Goal: Task Accomplishment & Management: Complete application form

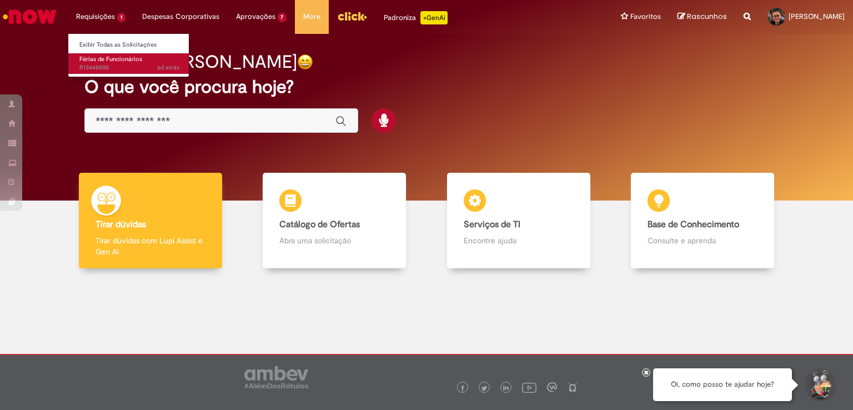
click at [127, 56] on span "Férias de Funcionários" at bounding box center [110, 59] width 63 height 8
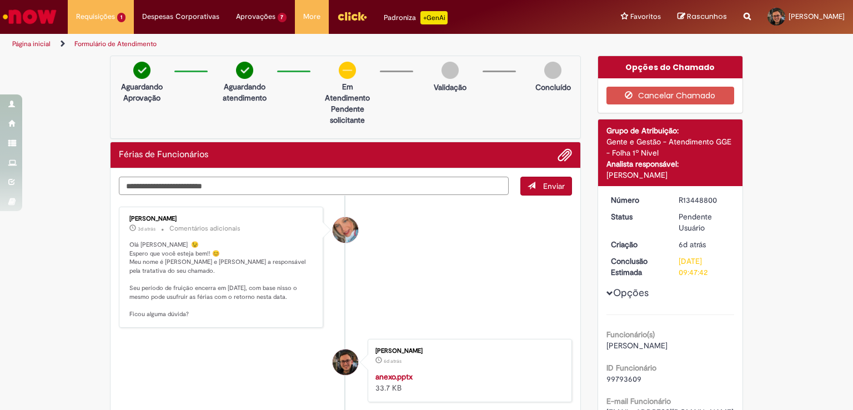
click at [330, 188] on textarea "Digite sua mensagem aqui..." at bounding box center [314, 186] width 390 height 19
drag, startPoint x: 481, startPoint y: 173, endPoint x: 448, endPoint y: 179, distance: 33.3
click at [448, 179] on textarea "**********" at bounding box center [314, 186] width 390 height 19
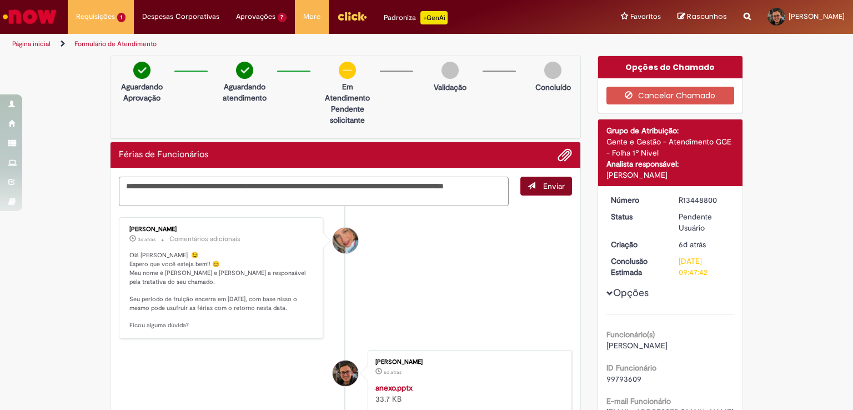
type textarea "**********"
click at [545, 190] on span "Enviar" at bounding box center [554, 186] width 22 height 10
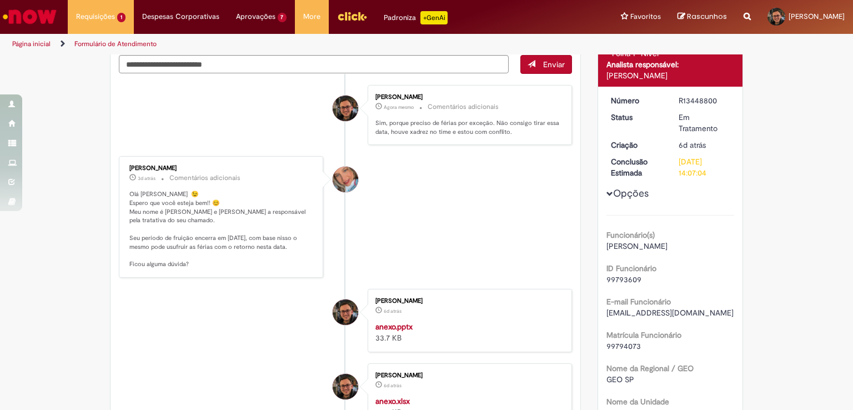
scroll to position [56, 0]
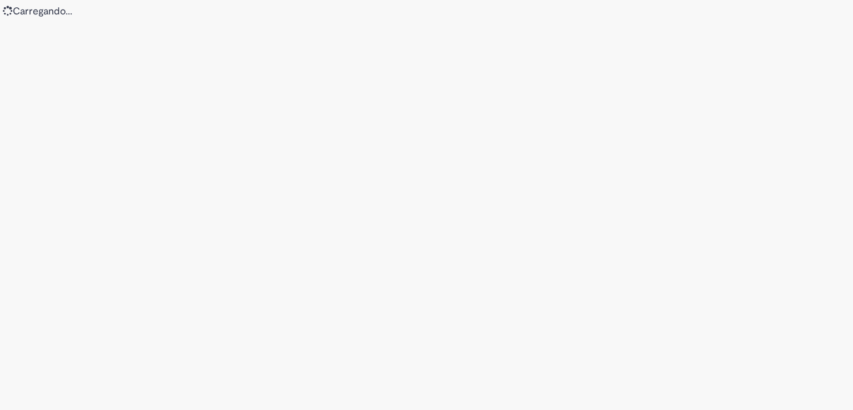
click at [153, 167] on div "Loading..." at bounding box center [426, 205] width 853 height 410
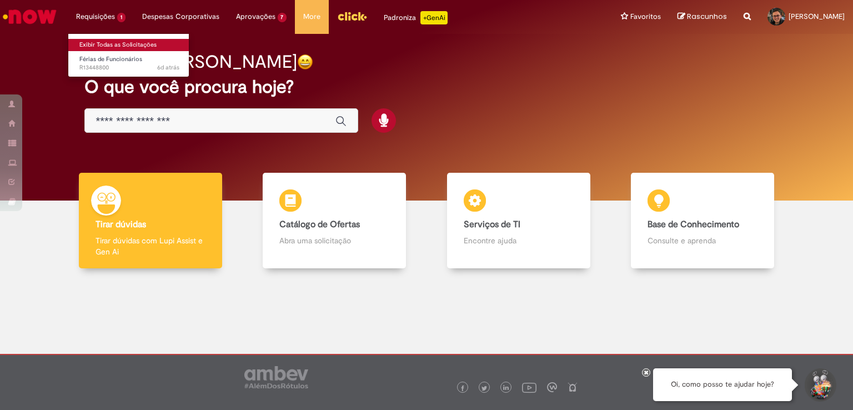
click at [129, 47] on link "Exibir Todas as Solicitações" at bounding box center [129, 45] width 122 height 12
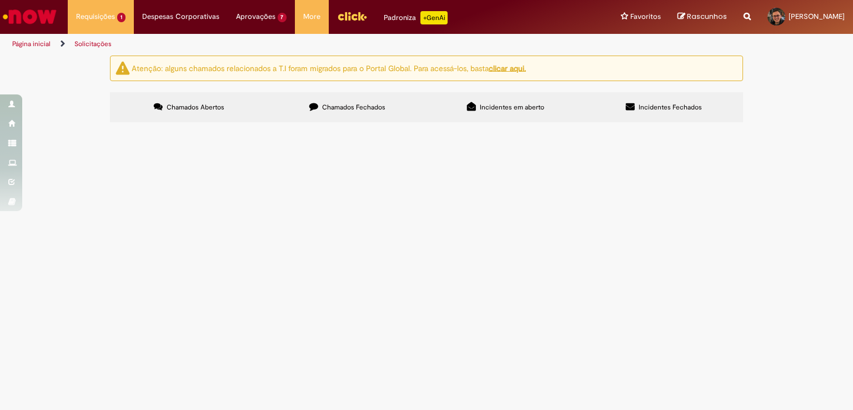
click at [0, 0] on td "Boa tarde. Quebrei meu período de férias em 5+20+5. Gostaria de alterar meus úl…" at bounding box center [0, 0] width 0 height 0
click at [0, 0] on img at bounding box center [0, 0] width 0 height 0
click at [0, 0] on span "R13448800" at bounding box center [0, 0] width 0 height 0
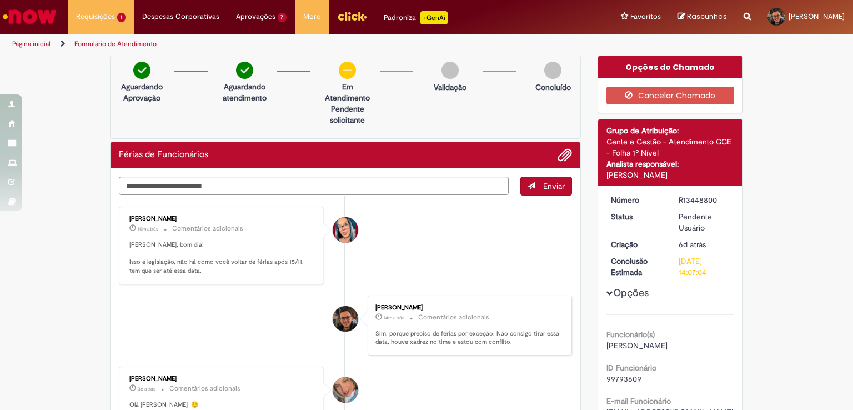
click at [420, 180] on textarea "Digite sua mensagem aqui..." at bounding box center [314, 186] width 390 height 19
type textarea "*"
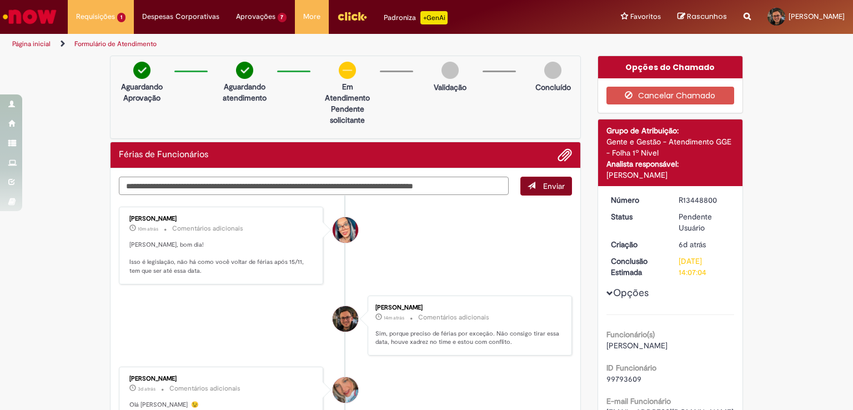
type textarea "**********"
click at [537, 190] on button "Enviar" at bounding box center [547, 186] width 52 height 19
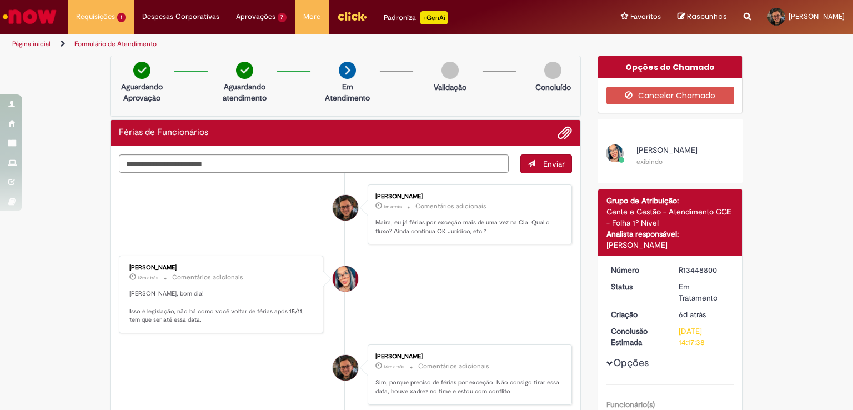
click at [10, 2] on link "Ir para a Homepage" at bounding box center [29, 16] width 59 height 33
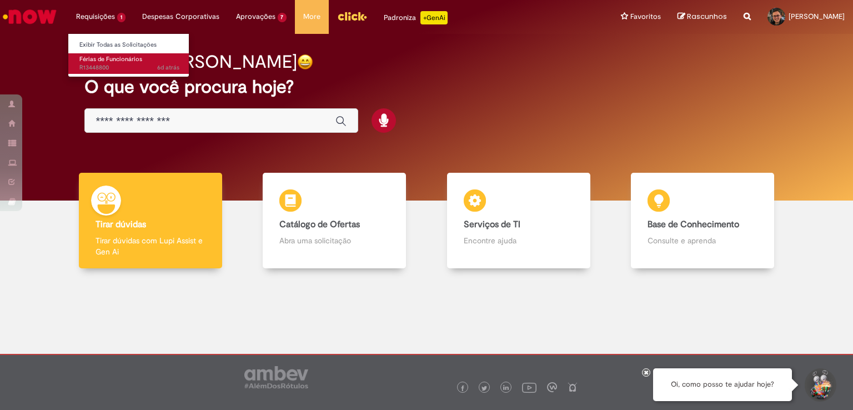
click at [131, 54] on link "Férias de Funcionários 6d atrás 6 dias atrás R13448800" at bounding box center [129, 63] width 122 height 21
